Goal: Task Accomplishment & Management: Complete application form

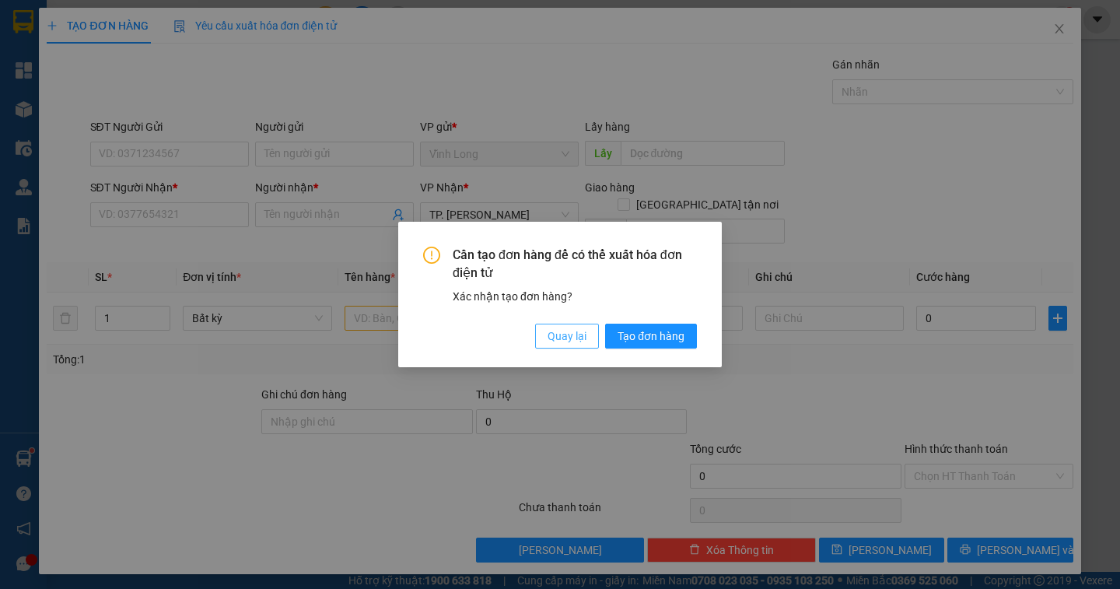
click at [586, 342] on span "Quay lại" at bounding box center [567, 335] width 39 height 17
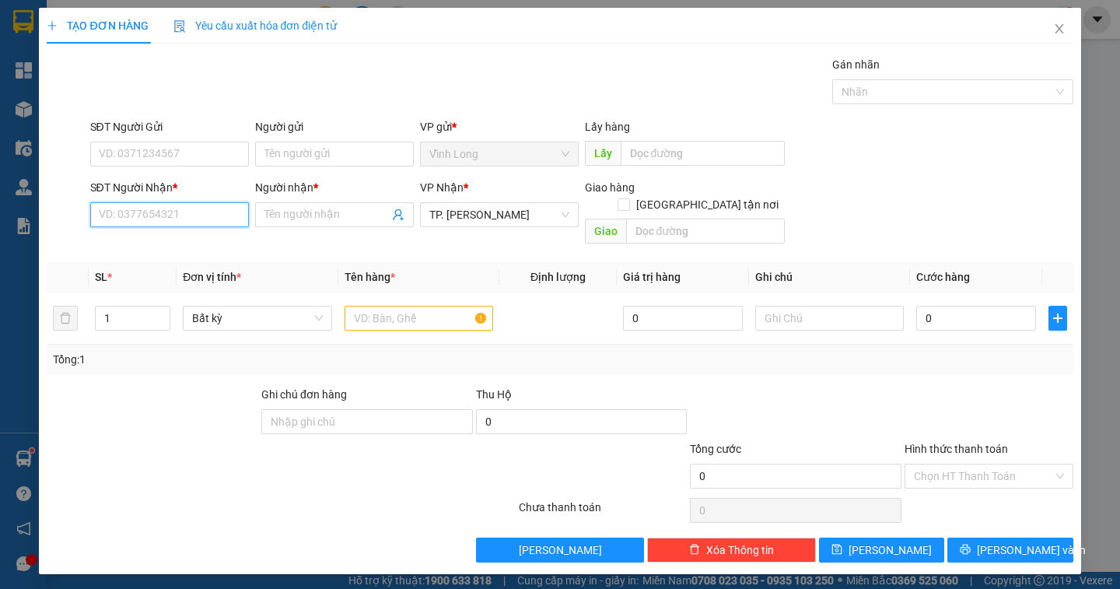
click at [166, 218] on input "SĐT Người Nhận *" at bounding box center [169, 214] width 159 height 25
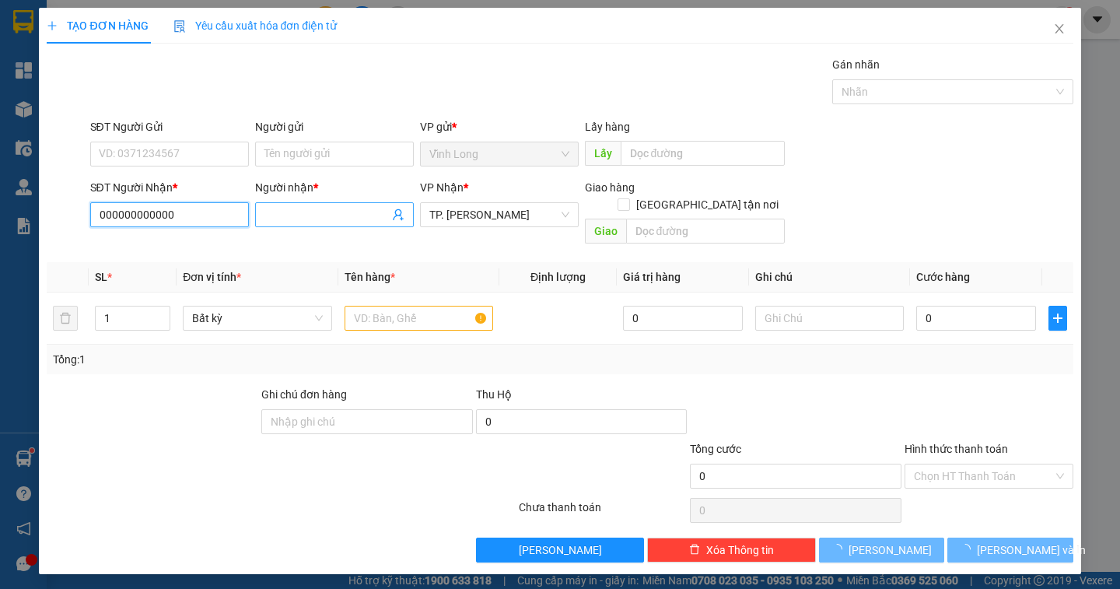
type input "000000000000"
click at [299, 213] on input "Người nhận *" at bounding box center [326, 214] width 124 height 17
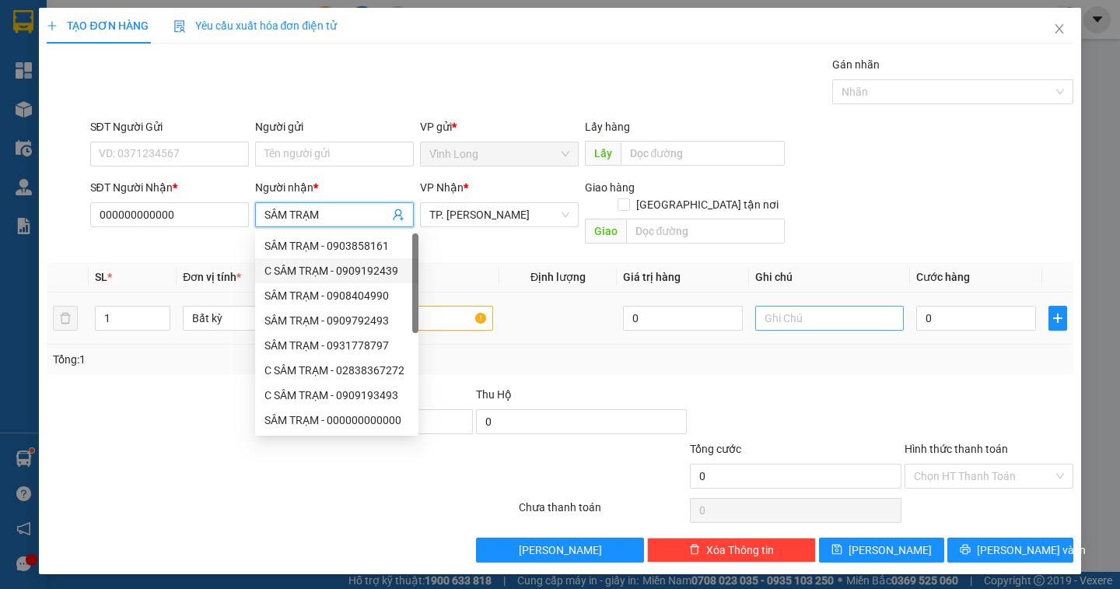
type input "SÂM TRẠM"
click at [817, 306] on input "text" at bounding box center [829, 318] width 149 height 25
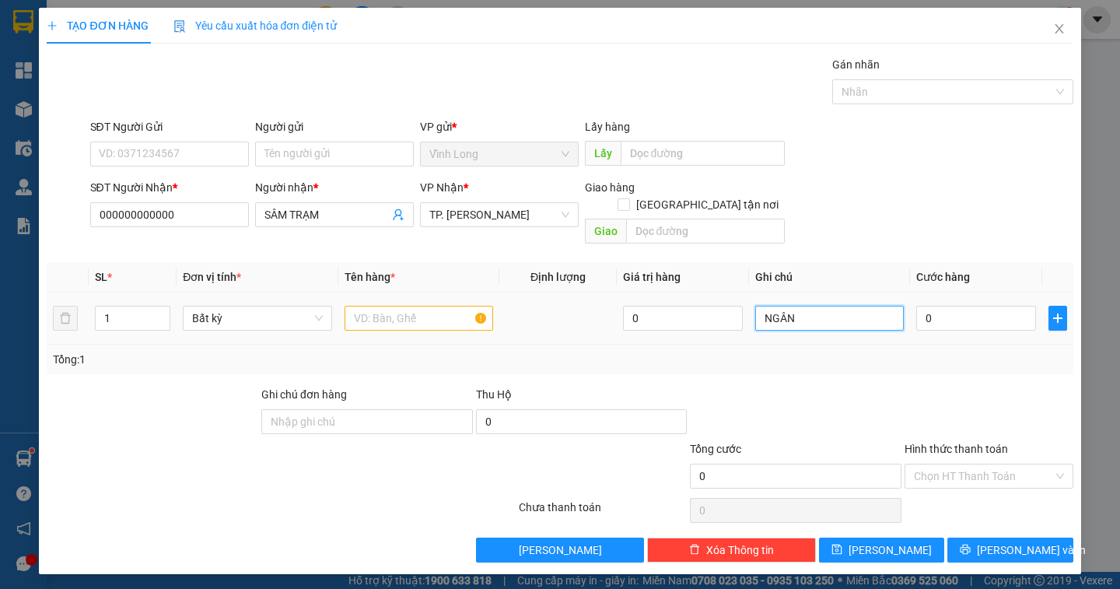
type input "NGÂN"
click at [385, 306] on input "text" at bounding box center [419, 318] width 149 height 25
type input "XẤP NP"
click at [814, 307] on input "NGÂN" at bounding box center [829, 318] width 149 height 25
type input "NGÂN (CN 3XẤP)"
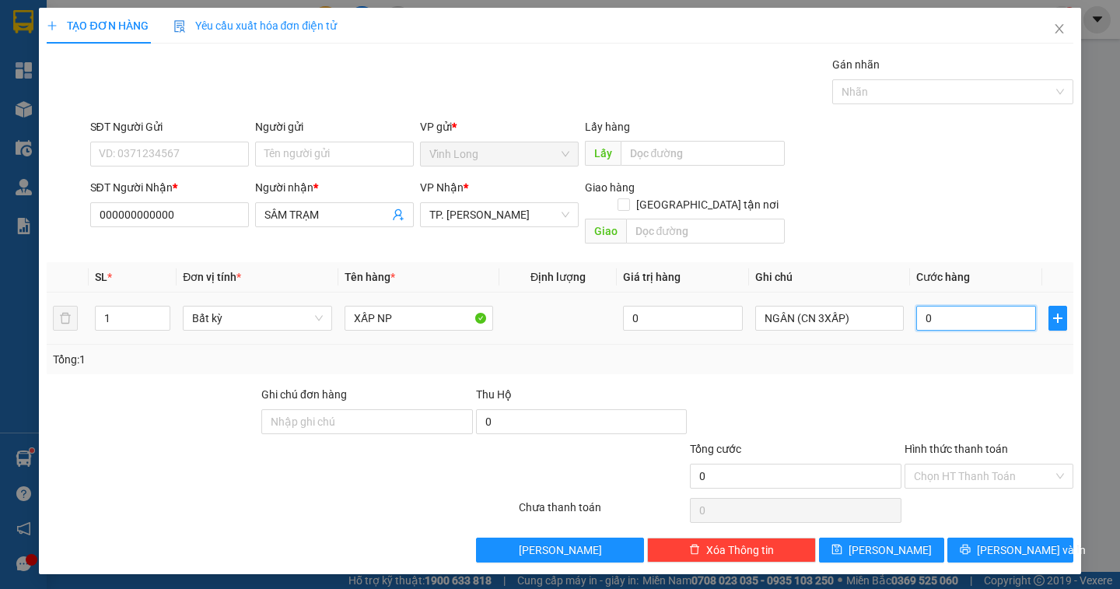
click at [959, 306] on input "0" at bounding box center [976, 318] width 120 height 25
type input "7"
type input "70"
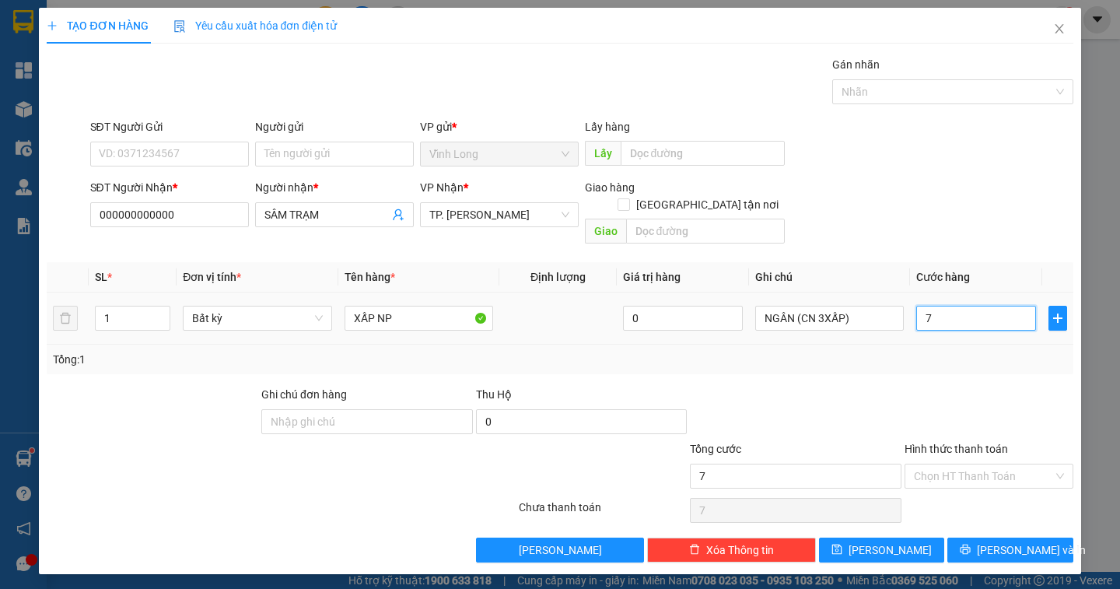
type input "70"
type input "70.000"
click at [1007, 443] on div "Hình thức thanh toán" at bounding box center [988, 451] width 169 height 23
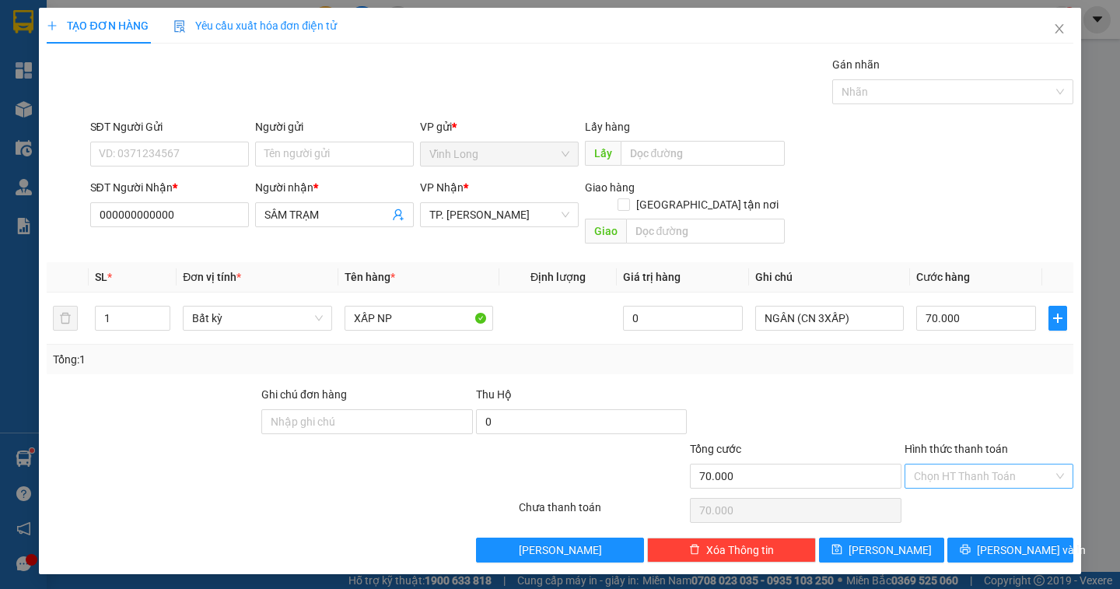
click at [1005, 464] on input "Hình thức thanh toán" at bounding box center [983, 475] width 139 height 23
click at [992, 486] on div "Tại văn phòng" at bounding box center [989, 489] width 150 height 17
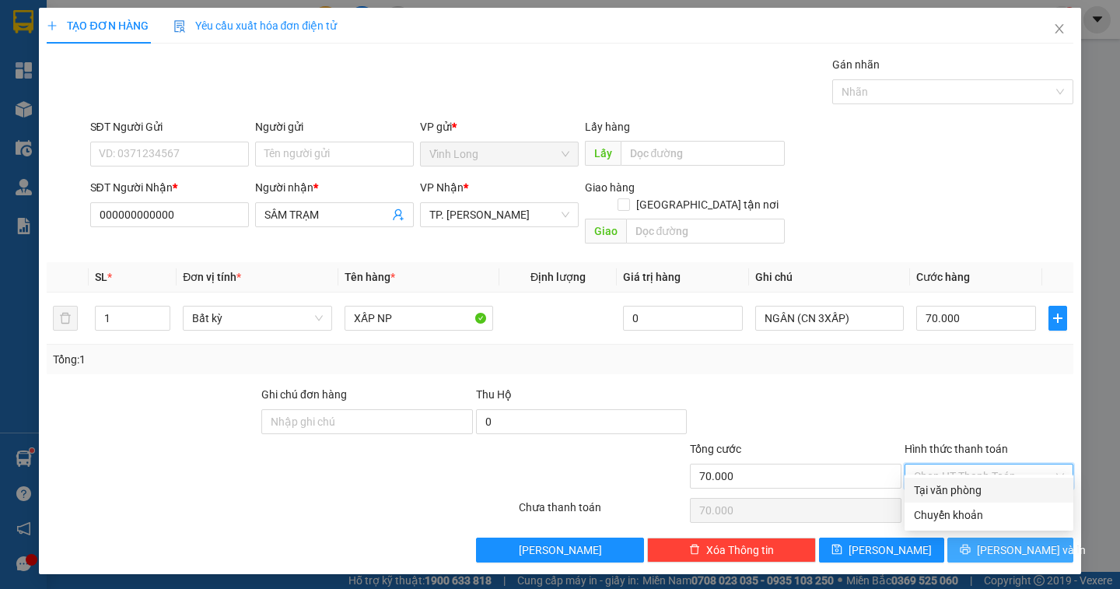
type input "0"
click at [1005, 541] on span "[PERSON_NAME] và In" at bounding box center [1031, 549] width 109 height 17
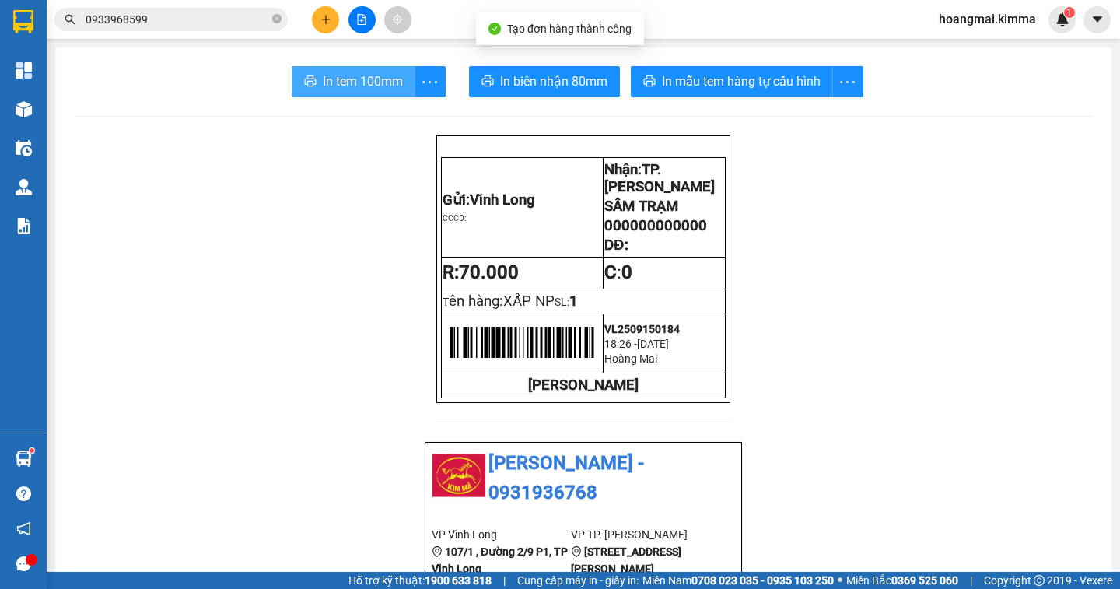
click at [348, 74] on span "In tem 100mm" at bounding box center [363, 81] width 80 height 19
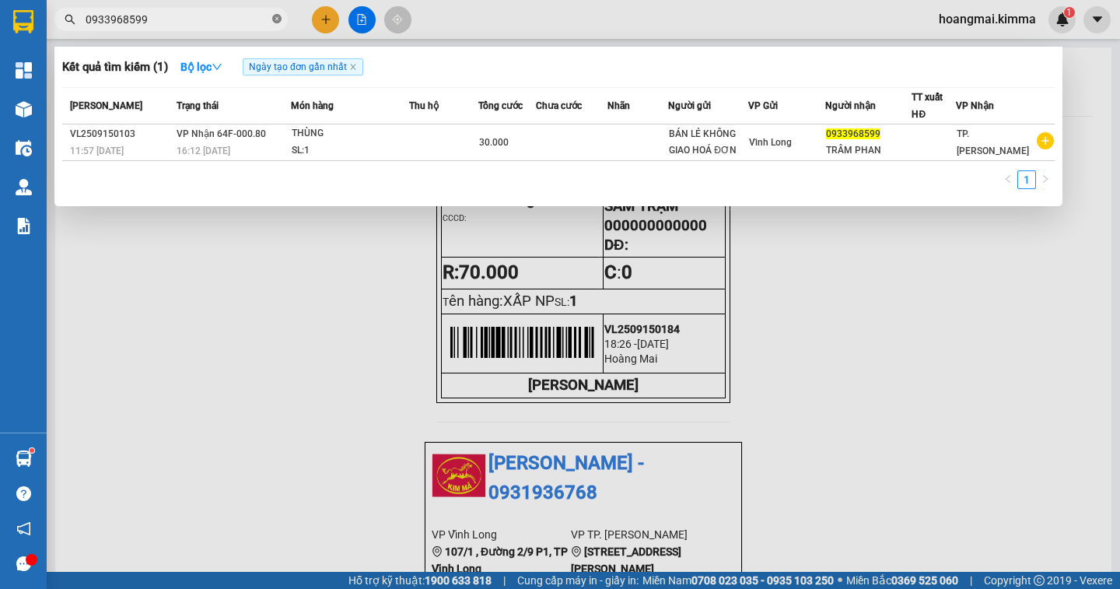
click at [276, 19] on icon "close-circle" at bounding box center [276, 18] width 9 height 9
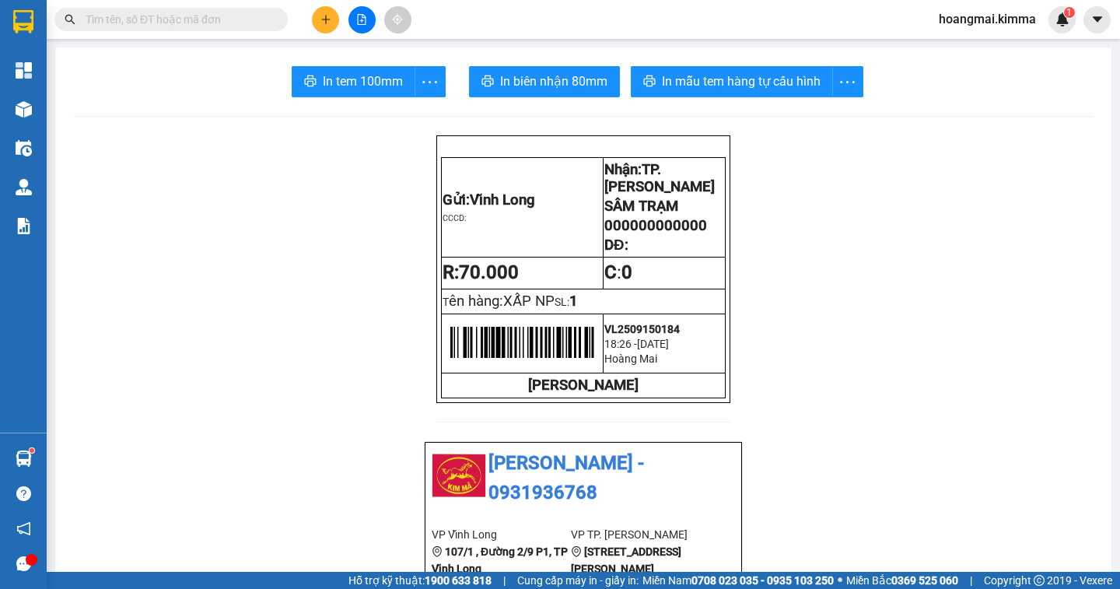
click at [225, 26] on input "text" at bounding box center [178, 19] width 184 height 17
drag, startPoint x: 225, startPoint y: 26, endPoint x: 145, endPoint y: 5, distance: 81.9
click at [215, 23] on input "text" at bounding box center [178, 19] width 184 height 17
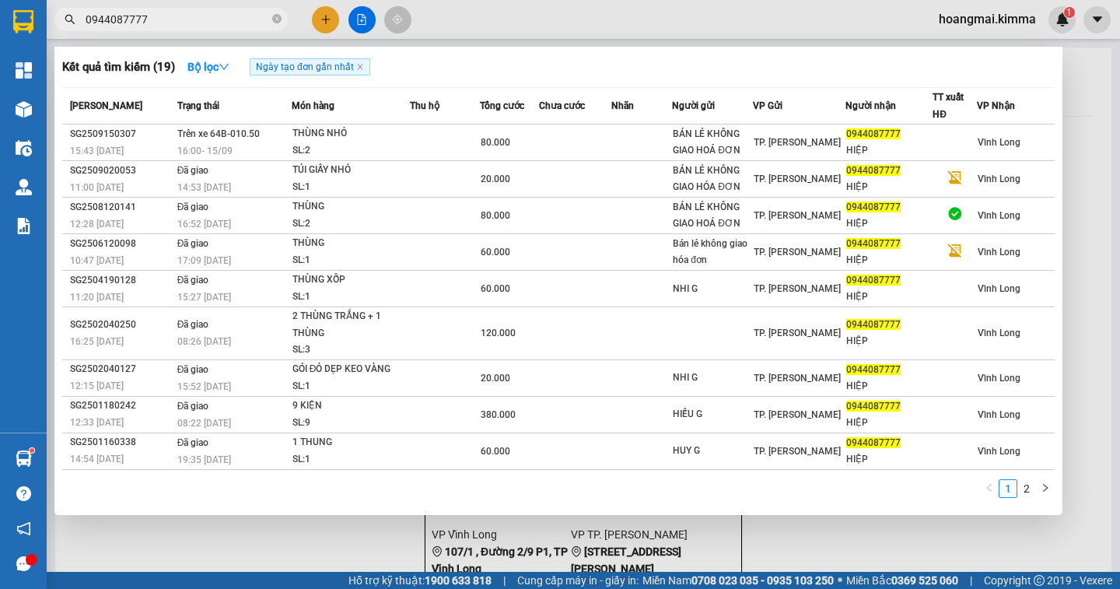
type input "0944087777"
